Goal: Transaction & Acquisition: Purchase product/service

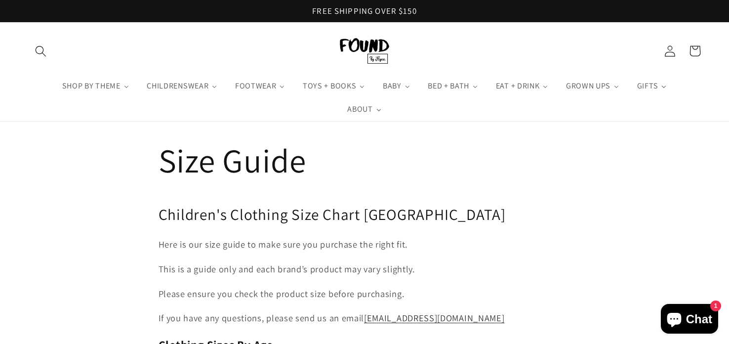
drag, startPoint x: 721, startPoint y: 54, endPoint x: 724, endPoint y: 81, distance: 26.9
click at [724, 81] on header "SHOP BY THEME Rabbits + Bunnies Bears Tigers + Cats Beach + Picnics Baby Shower…" at bounding box center [364, 71] width 729 height 99
click at [724, 80] on header "SHOP BY THEME Rabbits + Bunnies Bears Tigers + Cats Beach + Picnics Baby Shower…" at bounding box center [364, 71] width 729 height 99
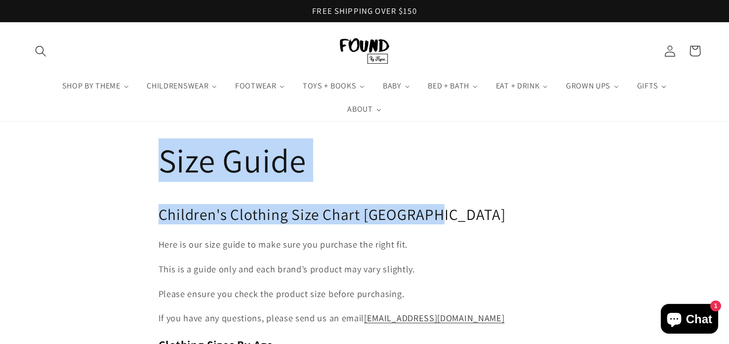
drag, startPoint x: 728, startPoint y: 77, endPoint x: 728, endPoint y: 180, distance: 103.2
click at [717, 307] on span "1" at bounding box center [715, 305] width 11 height 11
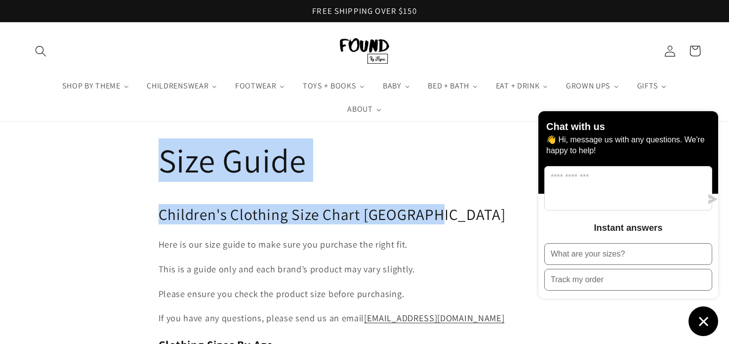
click at [708, 319] on icon "Chat window" at bounding box center [703, 321] width 15 height 15
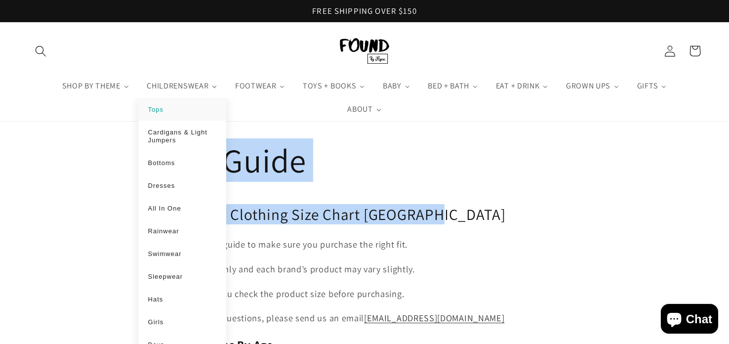
click at [148, 109] on span "Tops" at bounding box center [155, 109] width 15 height 7
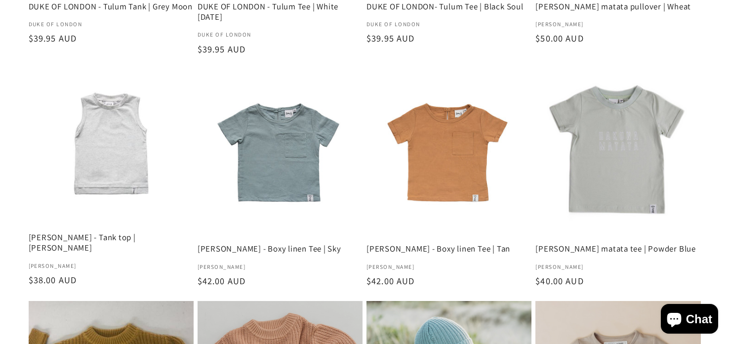
scroll to position [362, 0]
